Goal: Task Accomplishment & Management: Use online tool/utility

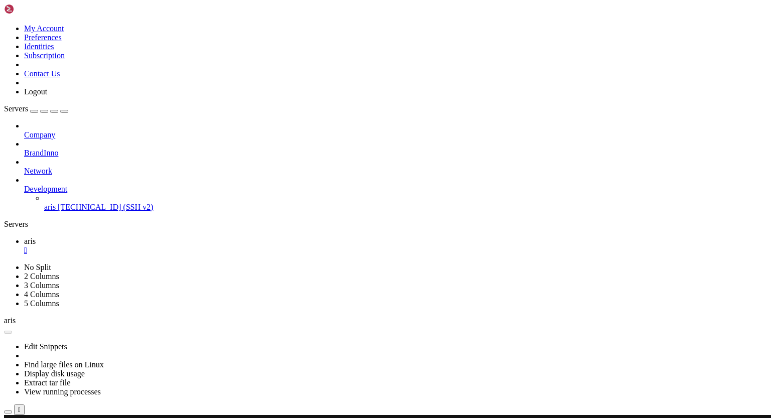
scroll to position [5, 1]
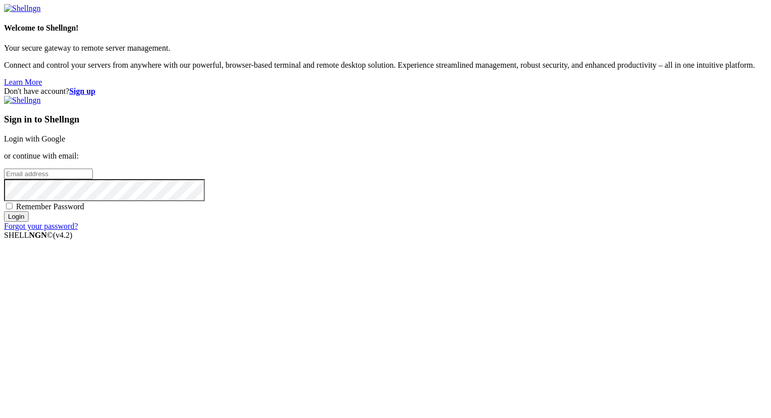
type input "[PERSON_NAME][EMAIL_ADDRESS][DOMAIN_NAME]"
click at [29, 222] on input "Login" at bounding box center [16, 216] width 25 height 11
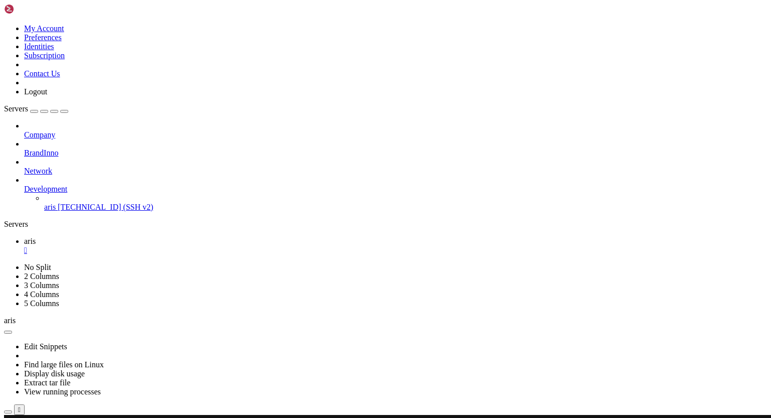
scroll to position [40804, 0]
drag, startPoint x: 98, startPoint y: 704, endPoint x: 147, endPoint y: 702, distance: 48.2
drag, startPoint x: 122, startPoint y: 759, endPoint x: 167, endPoint y: 768, distance: 45.2
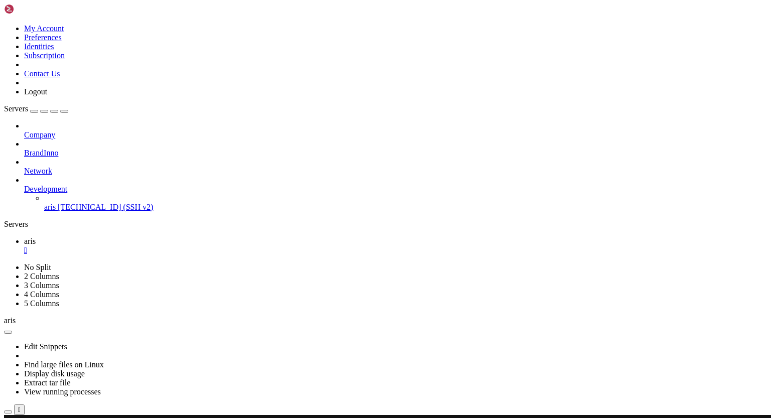
scroll to position [42168, 0]
